Goal: Task Accomplishment & Management: Manage account settings

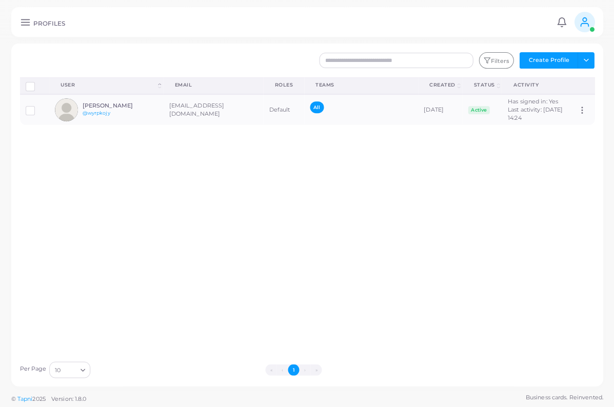
click at [585, 25] on icon at bounding box center [583, 21] width 11 height 11
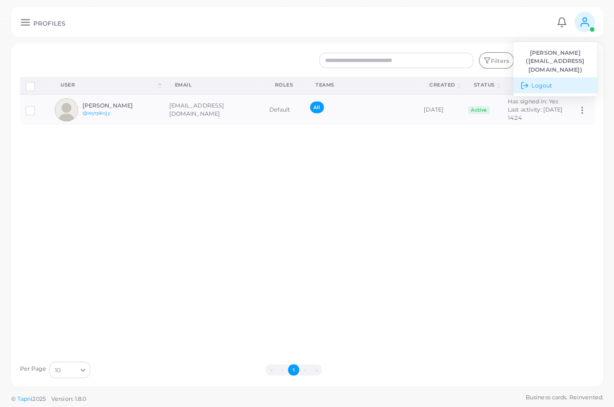
click at [545, 81] on span "Logout" at bounding box center [541, 85] width 21 height 9
